Goal: Information Seeking & Learning: Check status

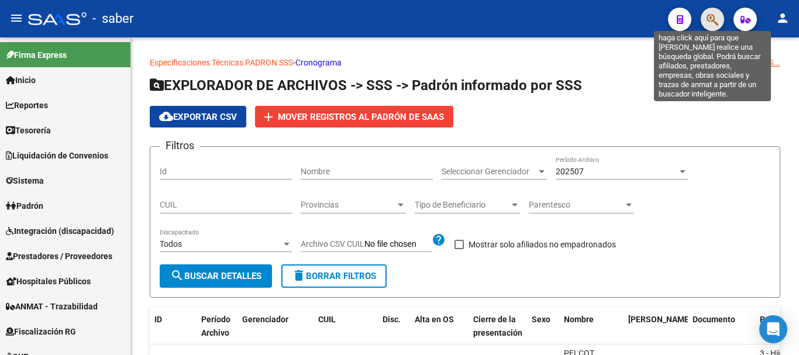
click at [715, 22] on icon "button" at bounding box center [712, 19] width 12 height 13
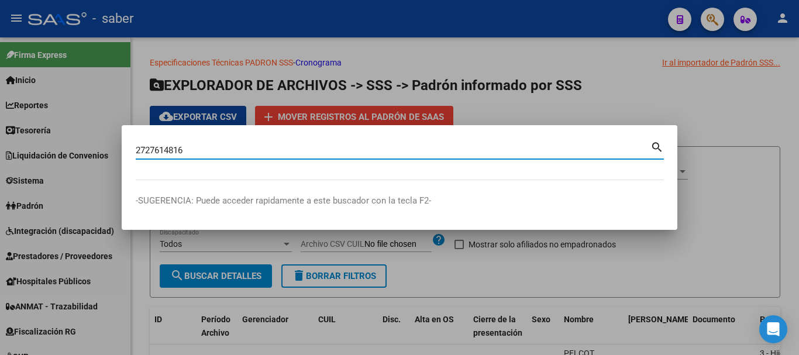
type input "27276148163"
click at [163, 149] on input "27276148163" at bounding box center [393, 150] width 515 height 11
type input "27276148163"
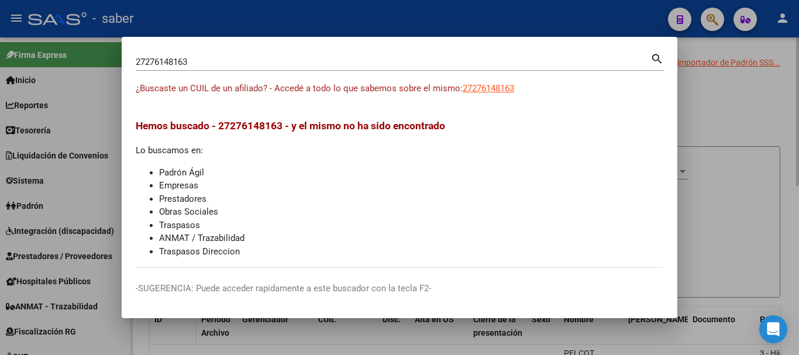
drag, startPoint x: 705, startPoint y: 195, endPoint x: 189, endPoint y: 319, distance: 530.3
click at [702, 198] on div at bounding box center [399, 177] width 799 height 355
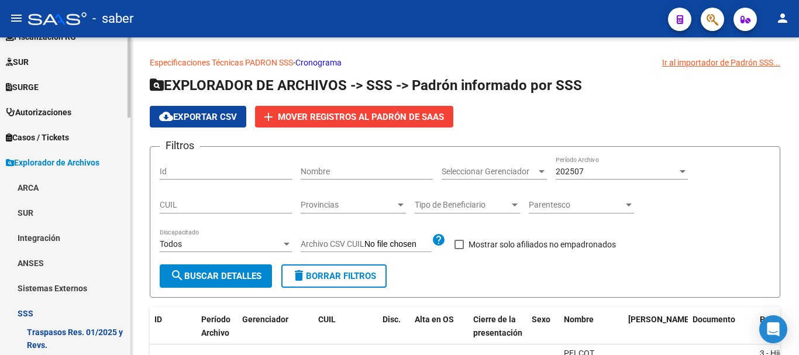
scroll to position [585, 0]
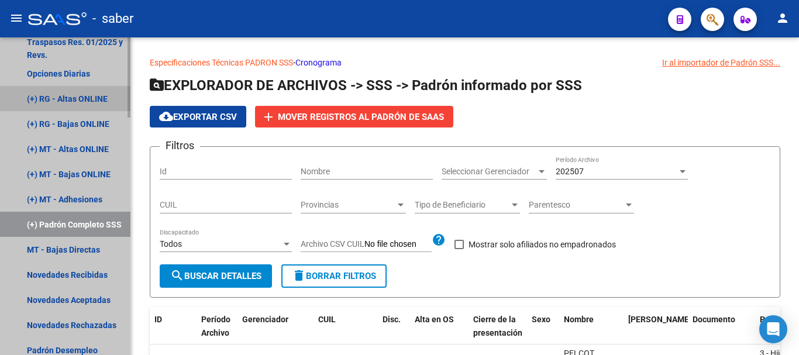
click at [64, 101] on link "(+) RG - Altas ONLINE" at bounding box center [65, 98] width 130 height 25
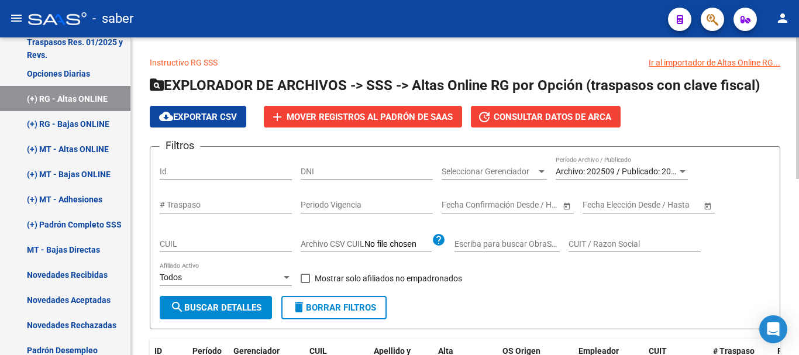
click at [192, 243] on input "CUIL" at bounding box center [226, 244] width 132 height 10
paste input "27-27614816-3"
type input "27-27614816-3"
click at [220, 103] on app-list-header "EXPLORADOR DE ARCHIVOS -> SSS -> Altas Online RG por Opción (traspasos con clav…" at bounding box center [465, 202] width 630 height 253
drag, startPoint x: 202, startPoint y: 309, endPoint x: 208, endPoint y: 315, distance: 8.3
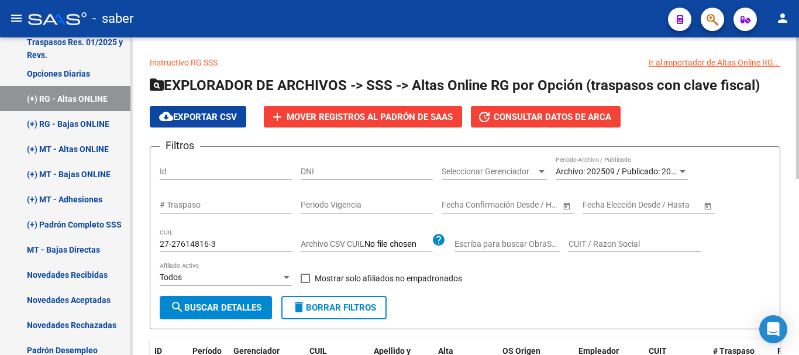
click at [205, 311] on span "search Buscar Detalles" at bounding box center [215, 307] width 91 height 11
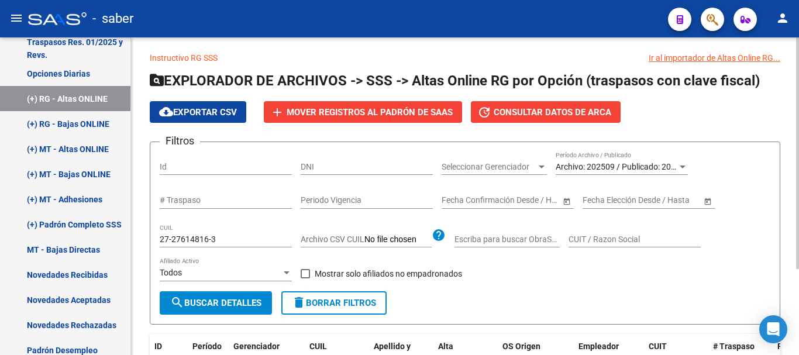
scroll to position [1, 0]
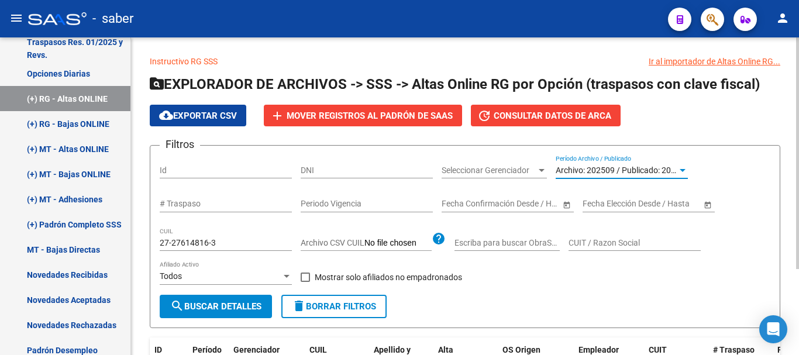
click at [617, 170] on span "Archivo: 202509 / Publicado: 202508" at bounding box center [623, 169] width 134 height 9
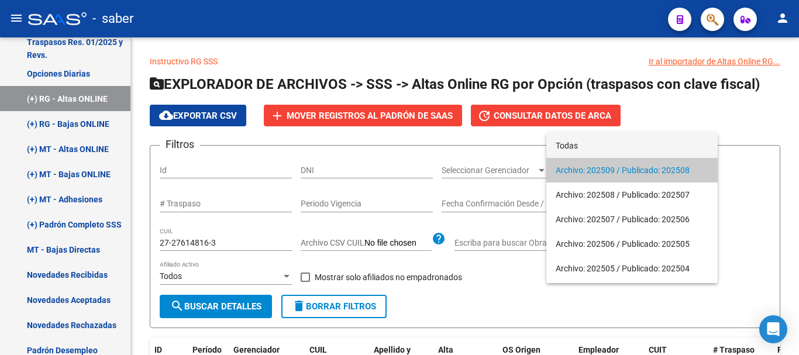
click at [582, 143] on span "Todas" at bounding box center [632, 145] width 153 height 25
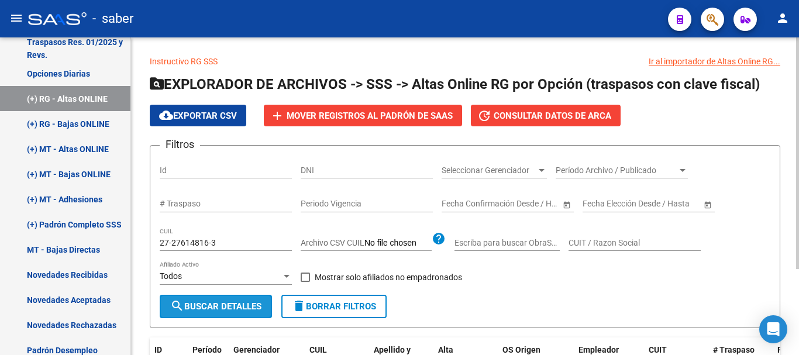
click at [230, 302] on span "search Buscar Detalles" at bounding box center [215, 306] width 91 height 11
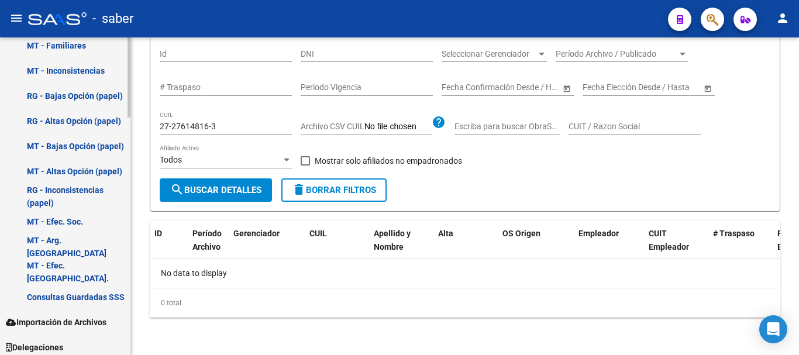
scroll to position [944, 0]
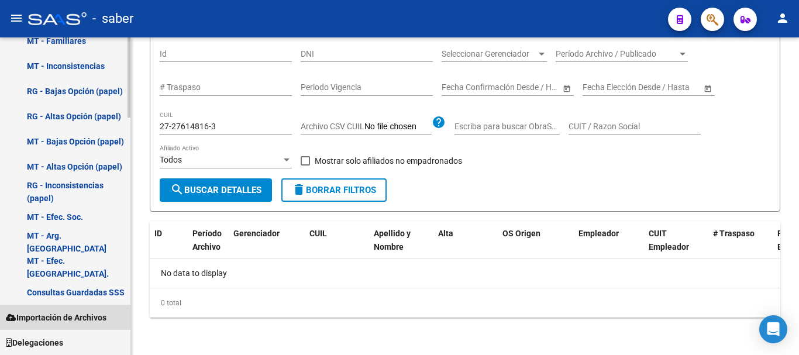
click at [95, 318] on span "Importación de Archivos" at bounding box center [56, 317] width 101 height 13
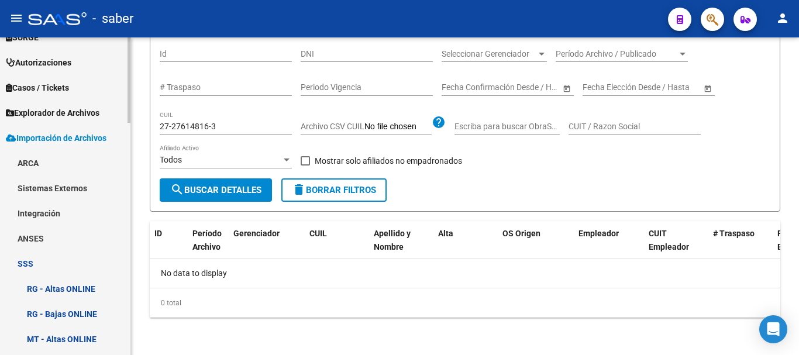
scroll to position [337, 0]
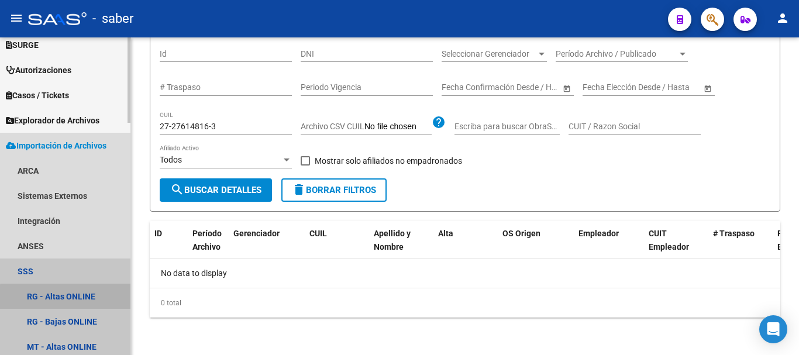
click at [73, 298] on link "RG - Altas ONLINE" at bounding box center [65, 296] width 130 height 25
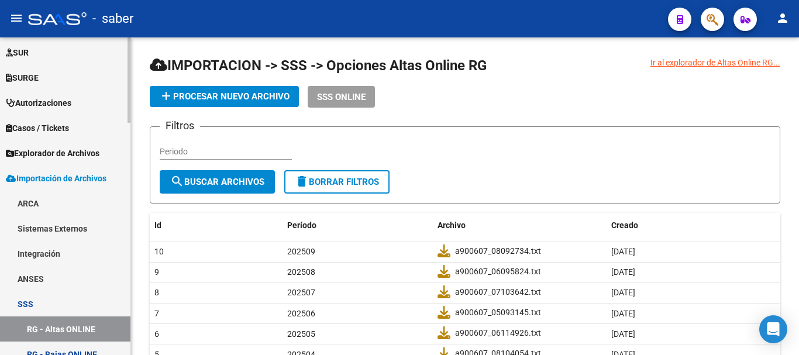
scroll to position [278, 0]
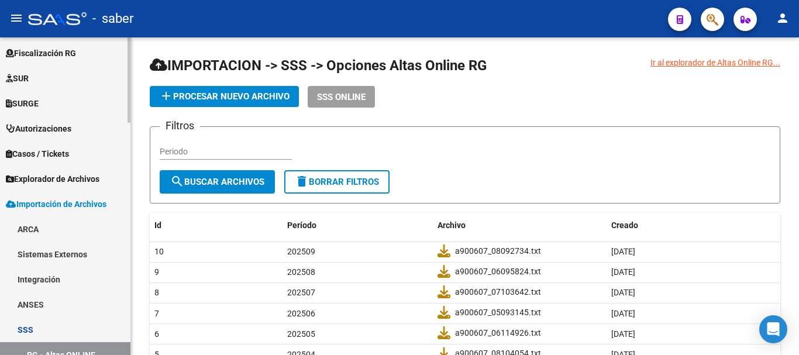
click at [52, 175] on span "Explorador de Archivos" at bounding box center [53, 179] width 94 height 13
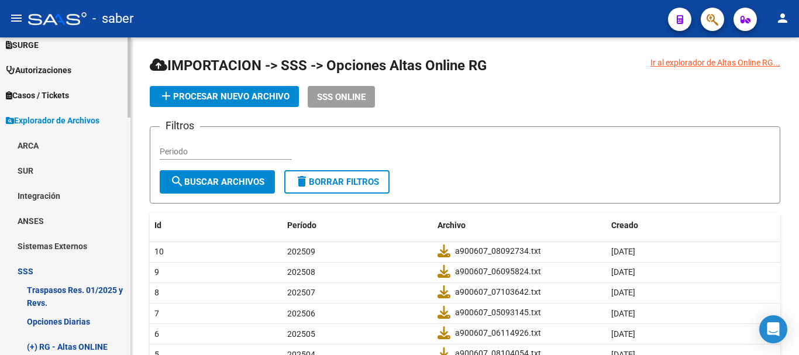
scroll to position [395, 0]
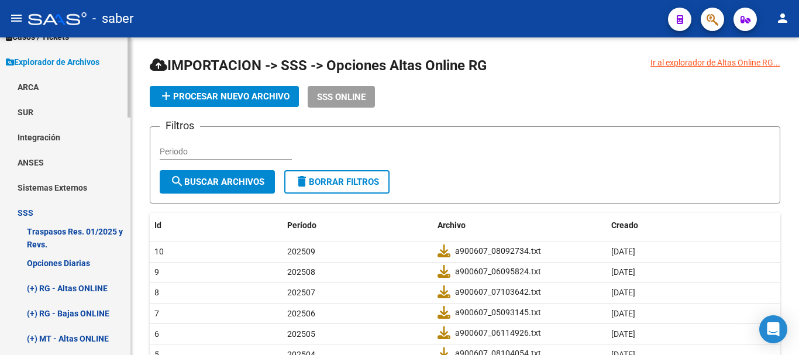
click at [49, 230] on link "Traspasos Res. 01/2025 y Revs." at bounding box center [65, 237] width 130 height 25
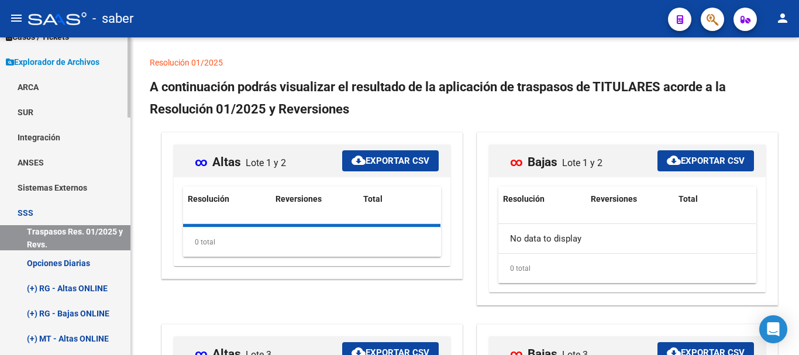
click at [58, 263] on link "Opciones Diarias" at bounding box center [65, 262] width 130 height 25
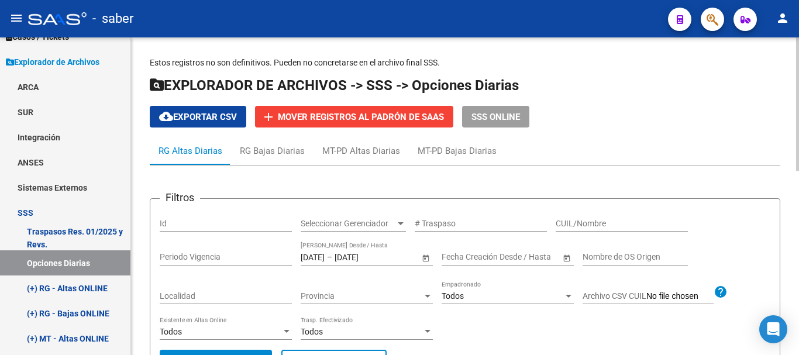
click at [592, 223] on input "CUIL/Nombre" at bounding box center [622, 224] width 132 height 10
paste input "27276148163"
type input "27276148163"
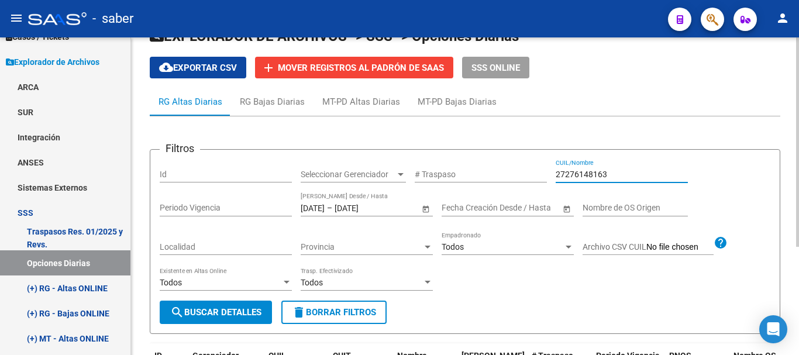
scroll to position [164, 0]
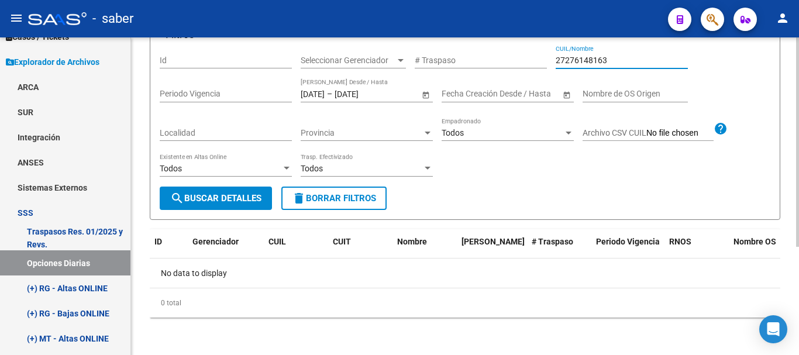
click at [582, 58] on input "27276148163" at bounding box center [622, 61] width 132 height 10
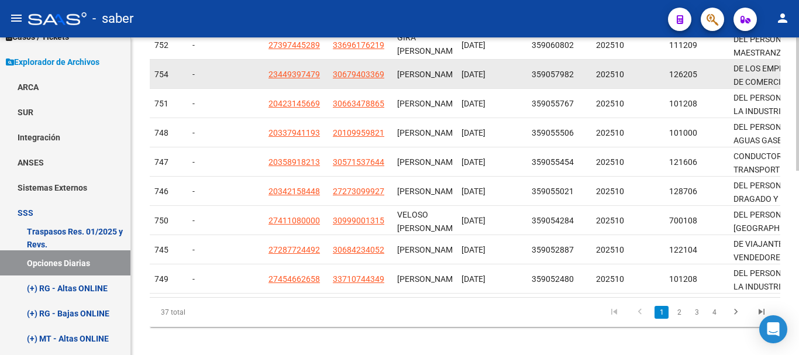
scroll to position [440, 0]
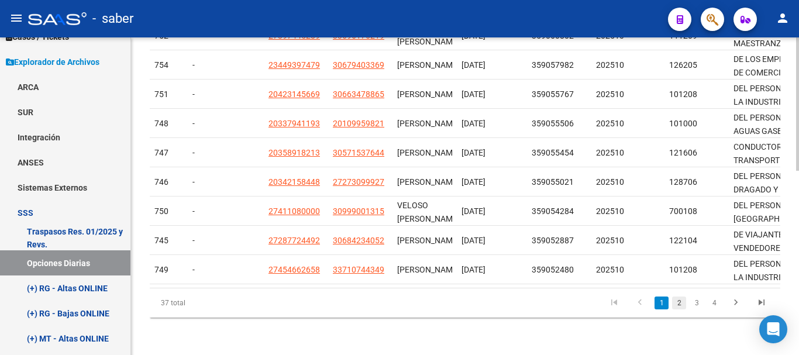
click at [677, 304] on link "2" at bounding box center [679, 302] width 14 height 13
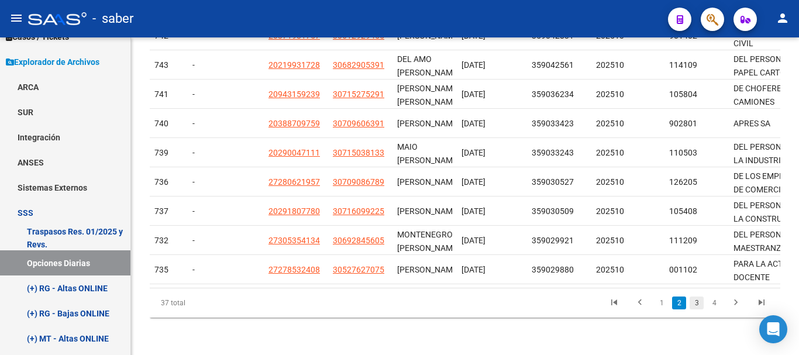
click at [699, 302] on link "3" at bounding box center [696, 302] width 14 height 13
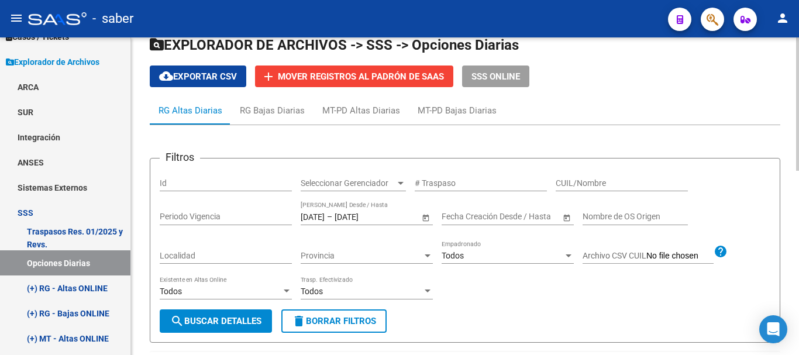
scroll to position [30, 0]
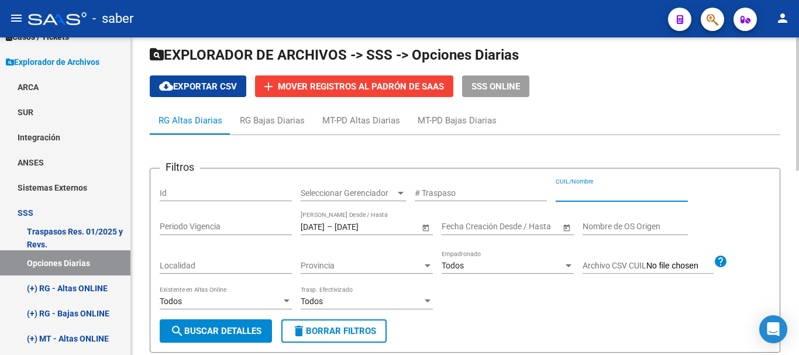
click at [592, 192] on input "CUIL/Nombre" at bounding box center [622, 193] width 132 height 10
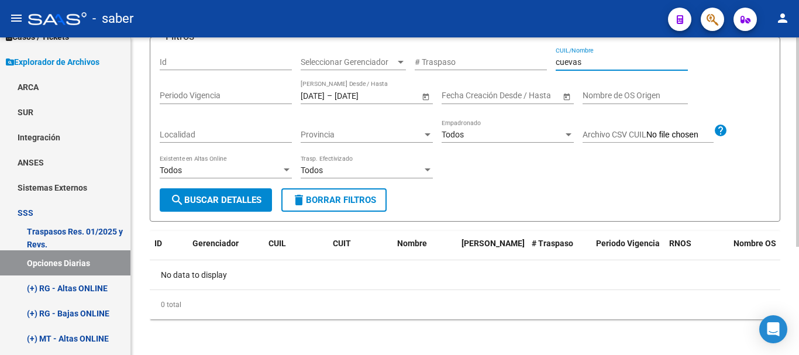
scroll to position [164, 0]
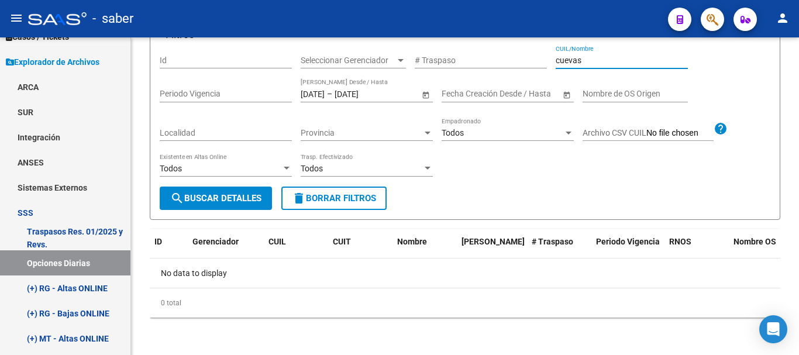
type input "cuevas"
